Goal: Information Seeking & Learning: Learn about a topic

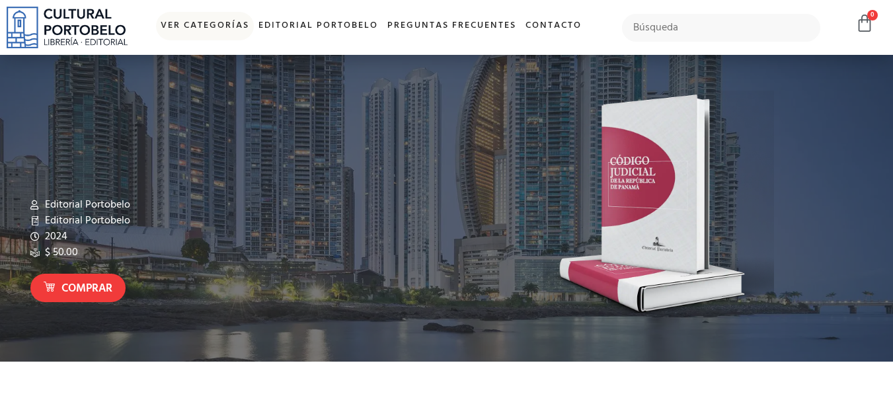
click at [232, 29] on link "Ver Categorías" at bounding box center [205, 26] width 98 height 28
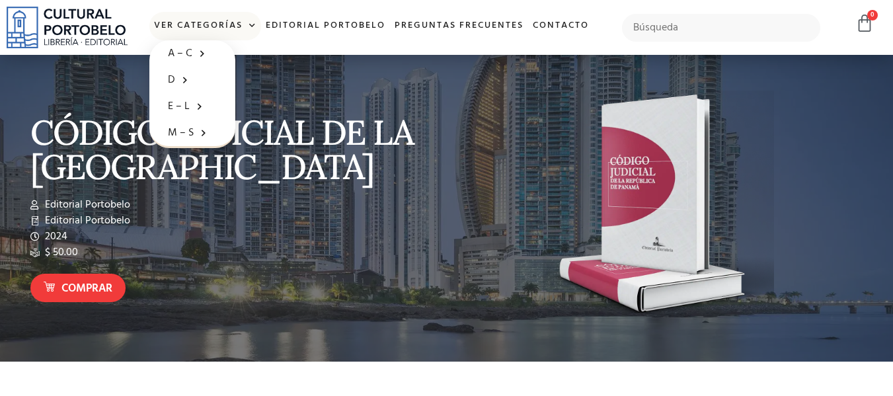
click at [253, 19] on span at bounding box center [250, 26] width 14 height 20
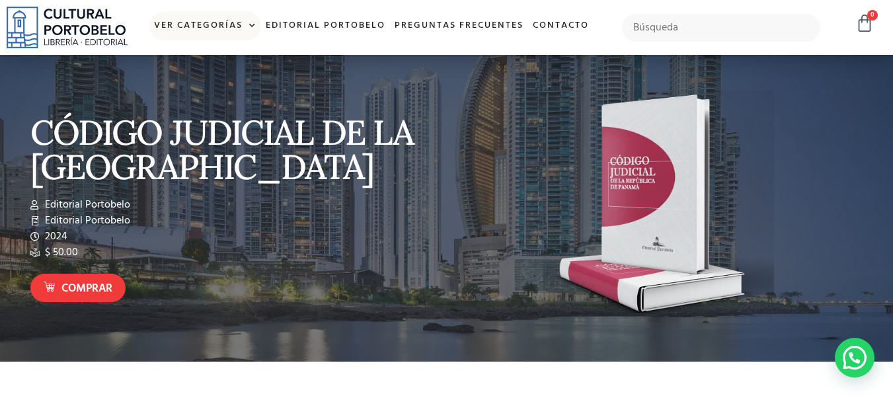
click at [253, 19] on span at bounding box center [250, 26] width 14 height 20
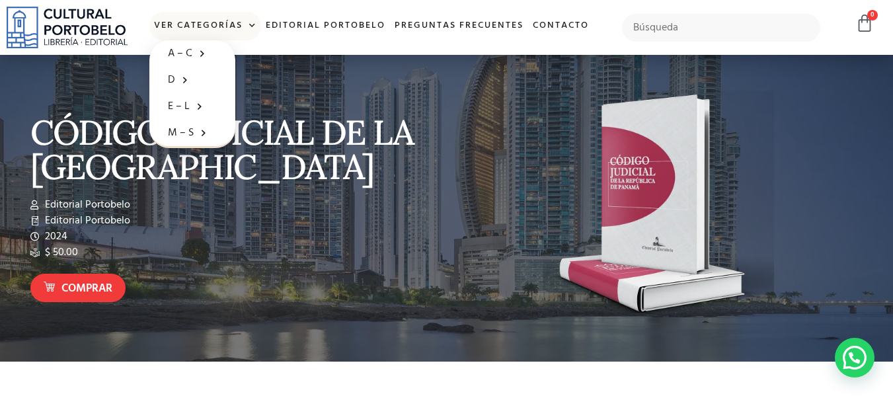
click at [253, 19] on span at bounding box center [250, 26] width 14 height 20
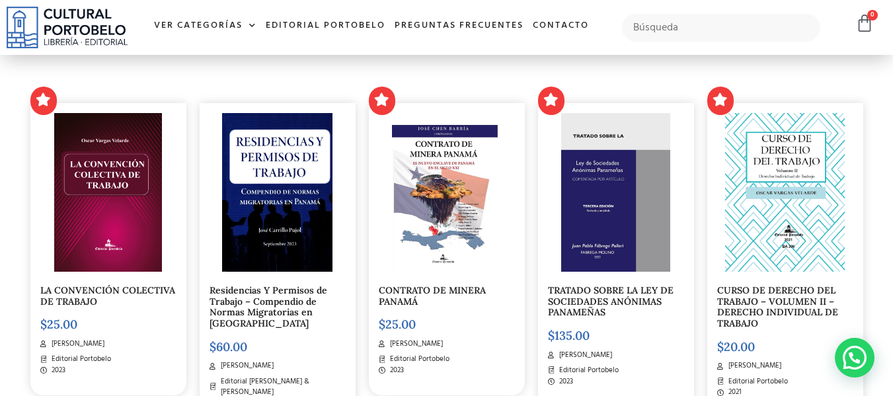
scroll to position [396, 0]
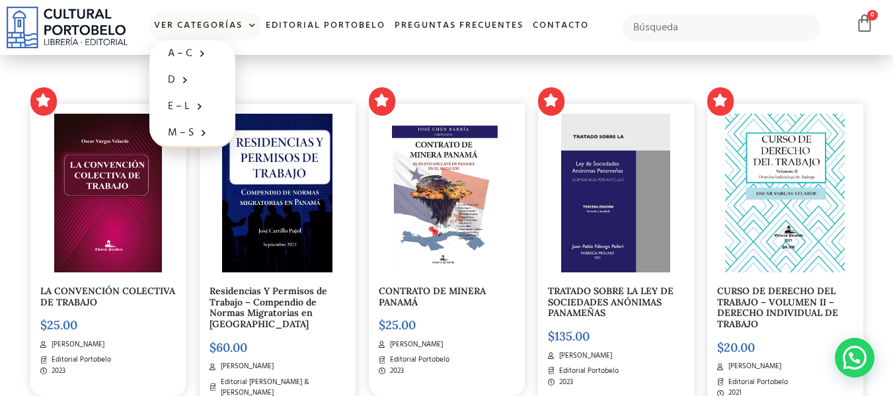
click at [235, 26] on link "Ver Categorías" at bounding box center [205, 26] width 112 height 28
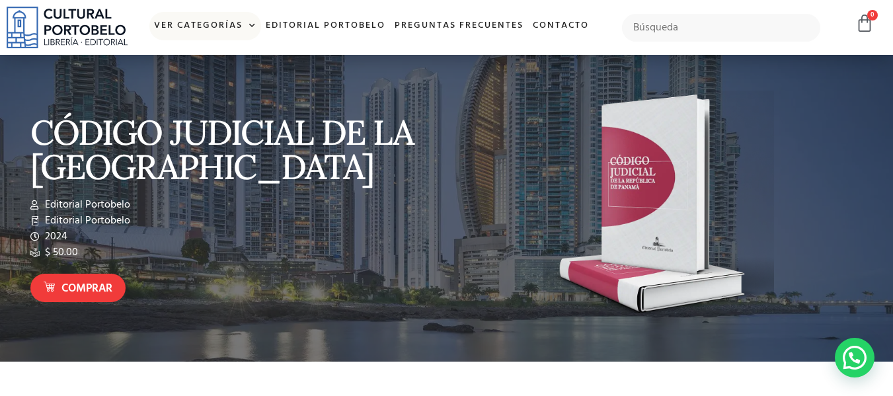
click at [234, 27] on link "Ver Categorías" at bounding box center [205, 26] width 112 height 28
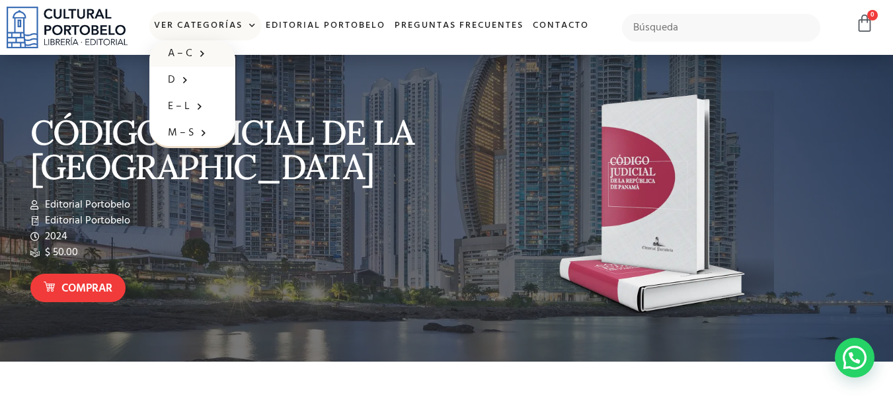
click at [199, 54] on span at bounding box center [198, 53] width 13 height 20
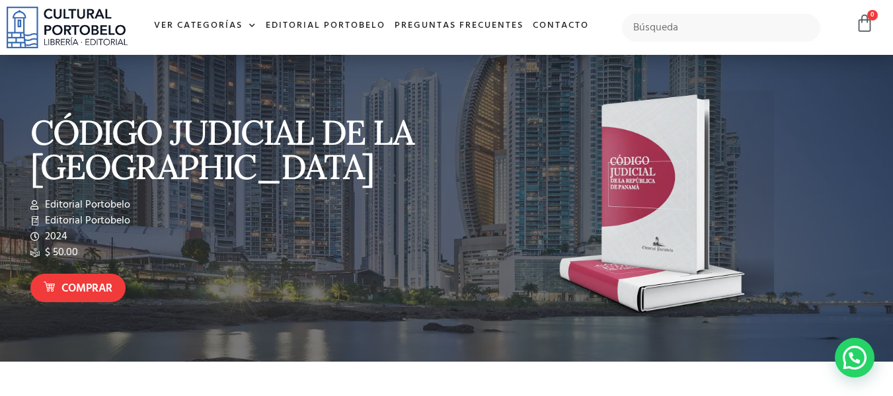
click at [198, 53] on div "Ver Categorías A – C Administración Empresarial Arquitectura Arte Autoayuda Bio…" at bounding box center [371, 27] width 475 height 55
click at [257, 21] on link "Ver Categorías" at bounding box center [205, 26] width 112 height 28
click at [229, 26] on link "Ver Categorías" at bounding box center [205, 26] width 112 height 28
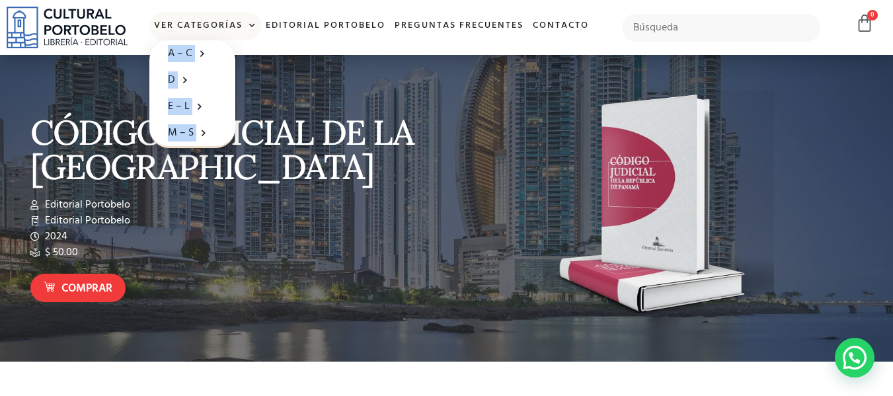
click at [245, 20] on span at bounding box center [250, 26] width 14 height 20
click at [206, 22] on link "Ver Categorías" at bounding box center [205, 26] width 112 height 28
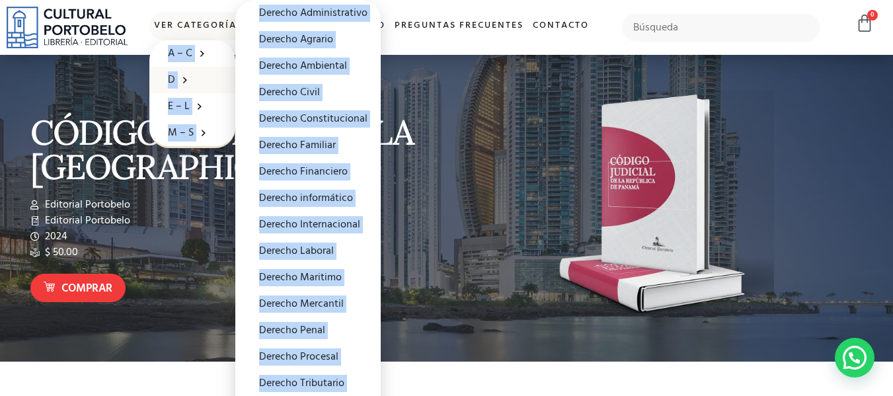
click at [181, 83] on span at bounding box center [181, 79] width 13 height 20
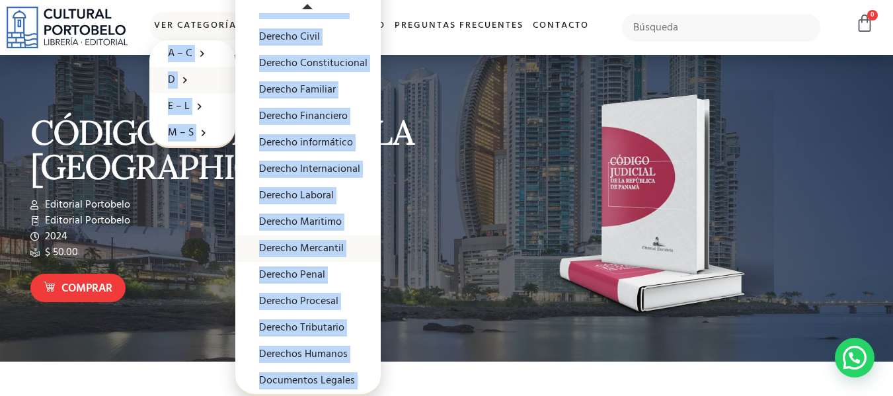
click at [309, 247] on link "Derecho Mercantil" at bounding box center [307, 248] width 145 height 26
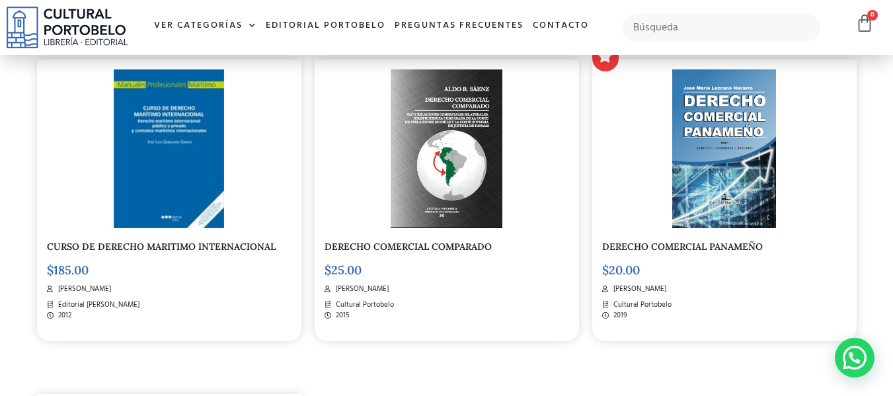
scroll to position [1653, 0]
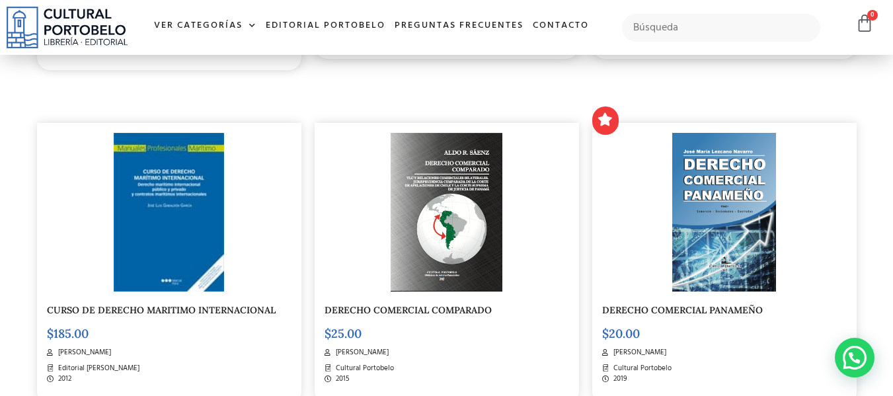
click at [720, 227] on img at bounding box center [724, 212] width 104 height 159
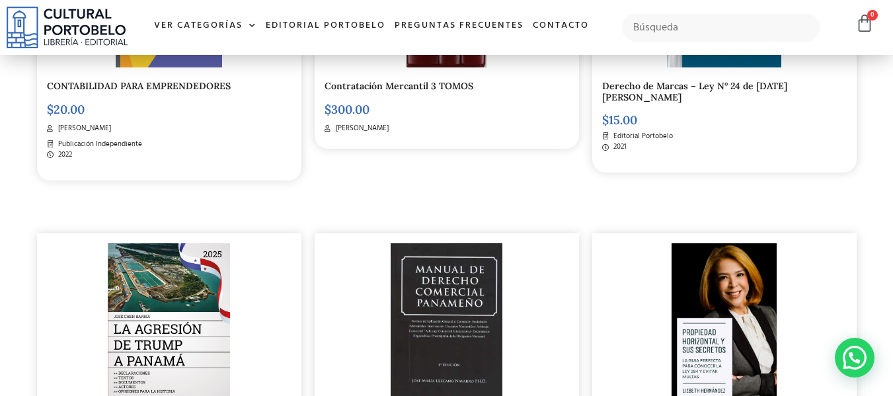
scroll to position [594, 0]
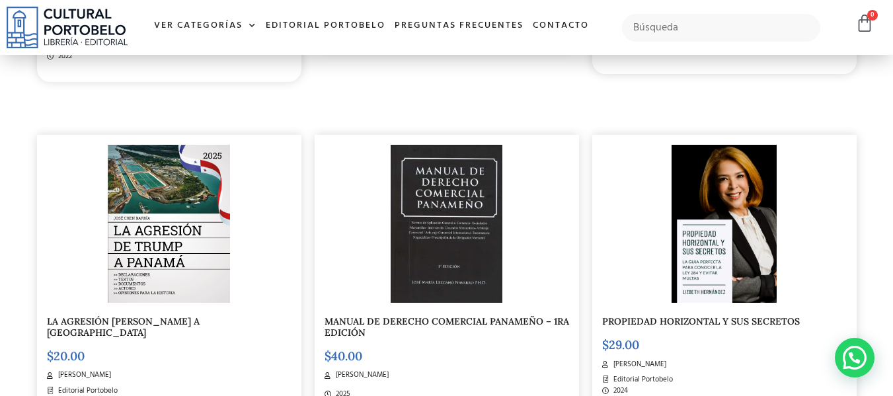
click at [475, 227] on img at bounding box center [447, 224] width 112 height 159
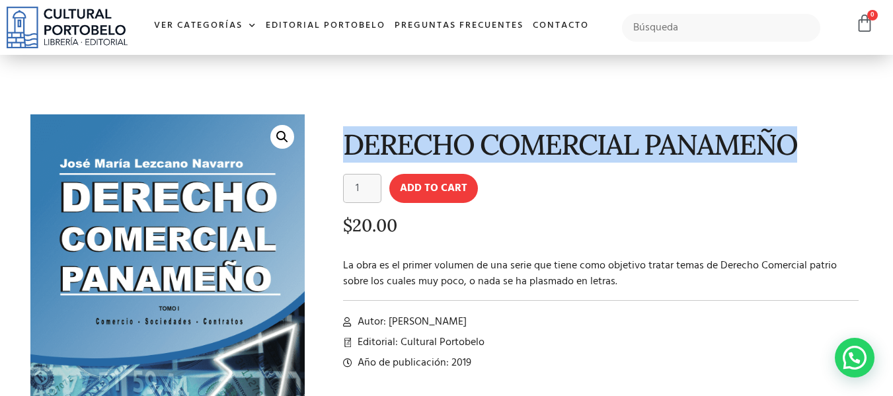
drag, startPoint x: 345, startPoint y: 143, endPoint x: 792, endPoint y: 127, distance: 448.0
click at [792, 129] on h1 "DERECHO COMERCIAL PANAMEÑO" at bounding box center [601, 144] width 516 height 31
copy h1 "DERECHO COMERCIAL PANAMEÑO"
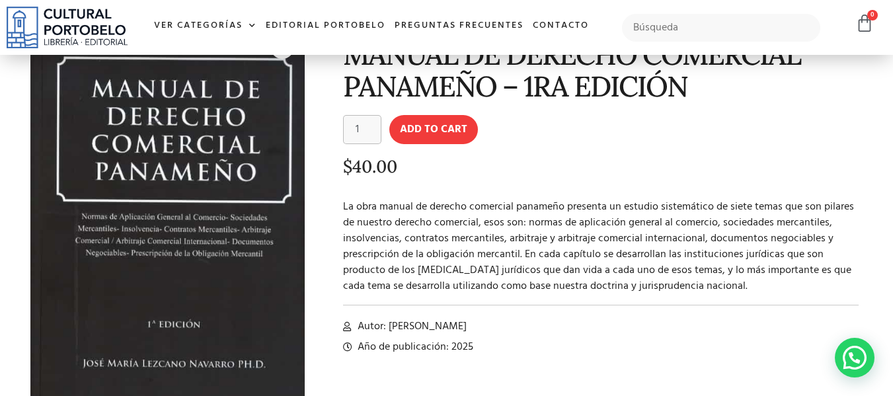
scroll to position [66, 0]
